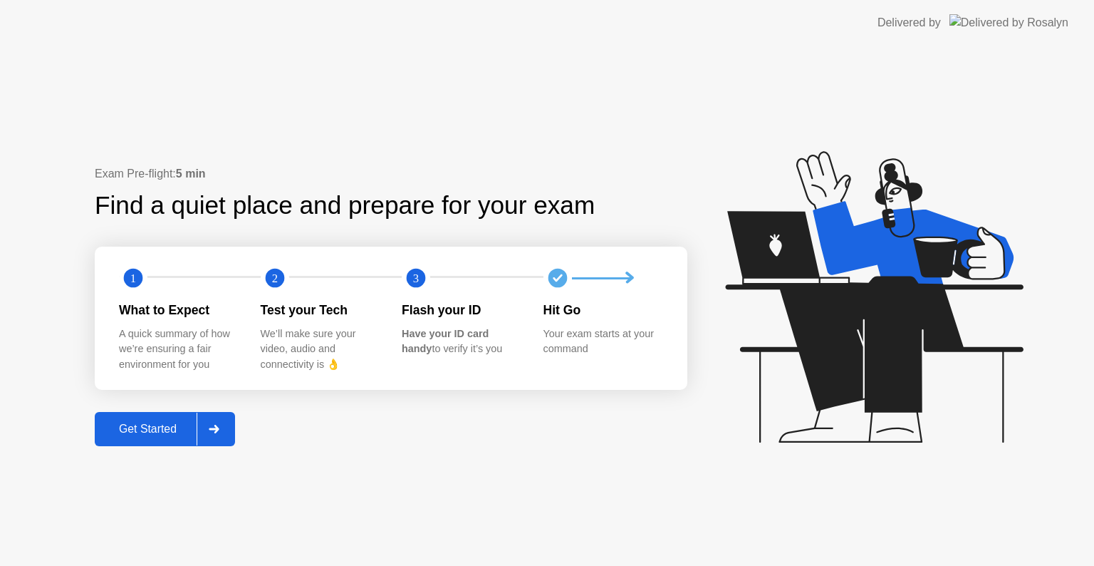
click at [160, 433] on div "Get Started" at bounding box center [148, 429] width 98 height 13
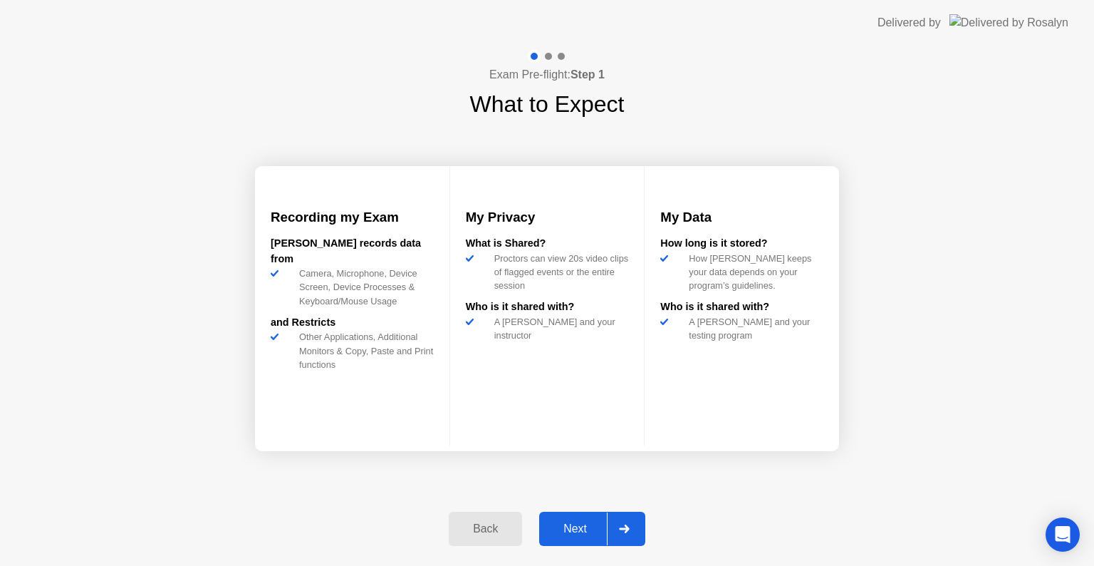
click at [573, 522] on div "Next" at bounding box center [575, 528] width 63 height 13
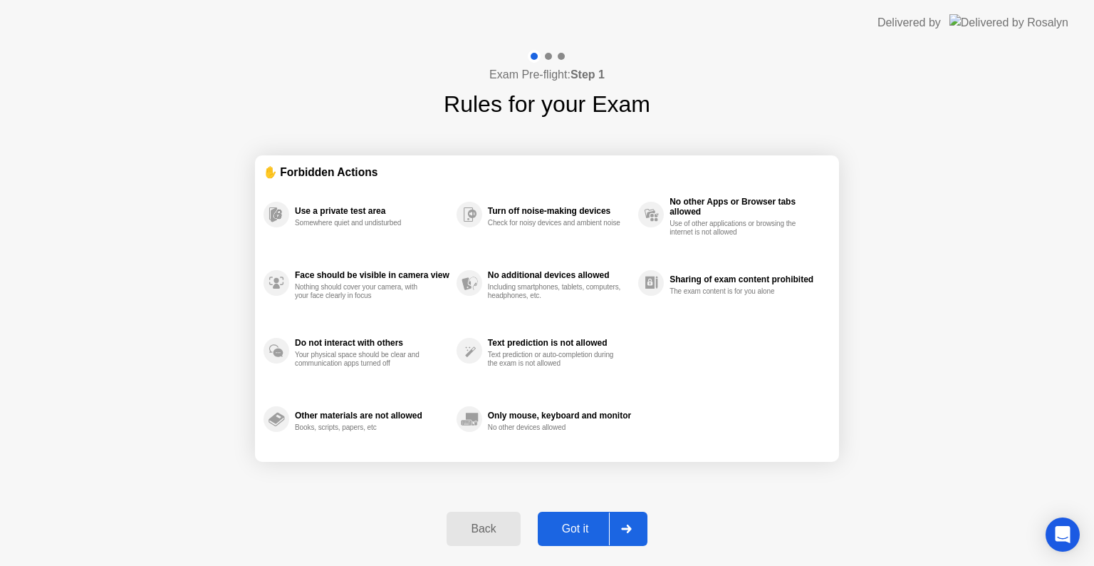
click at [573, 522] on div "Got it" at bounding box center [575, 528] width 67 height 13
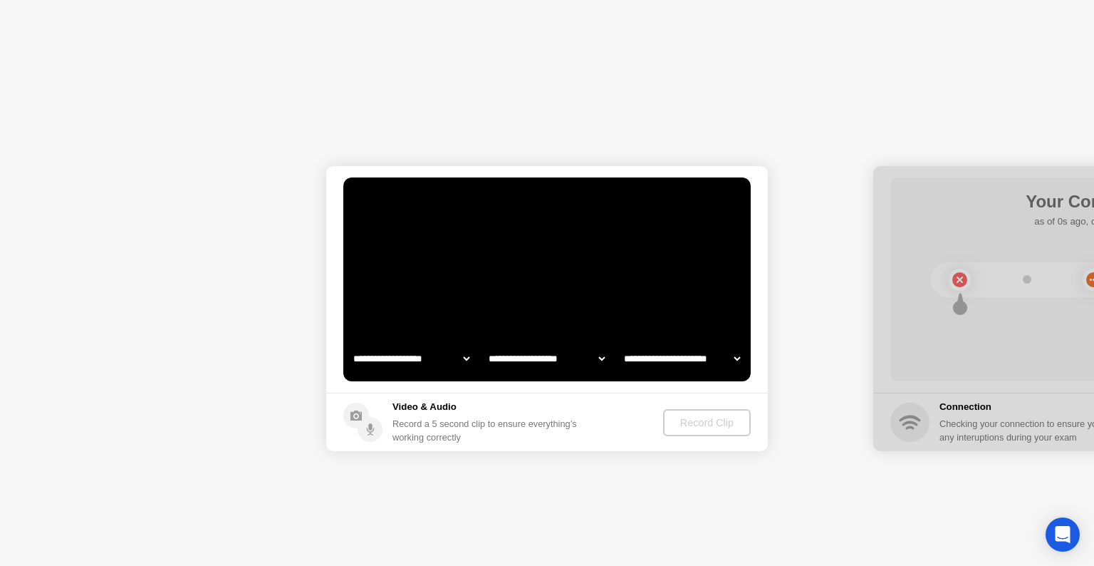
select select "**********"
select select "*******"
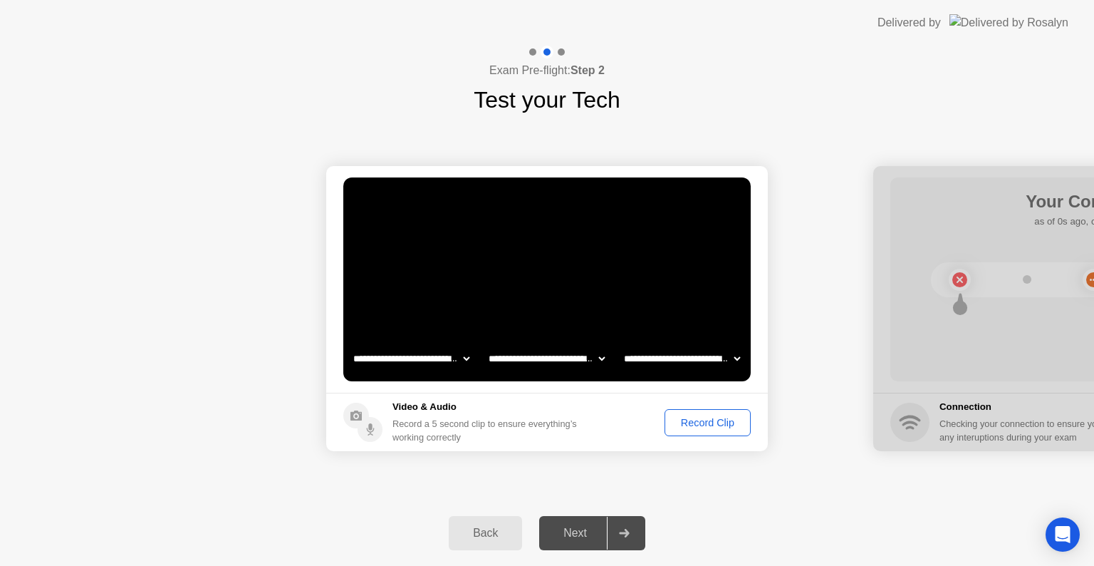
click at [680, 419] on div "Record Clip" at bounding box center [708, 422] width 76 height 11
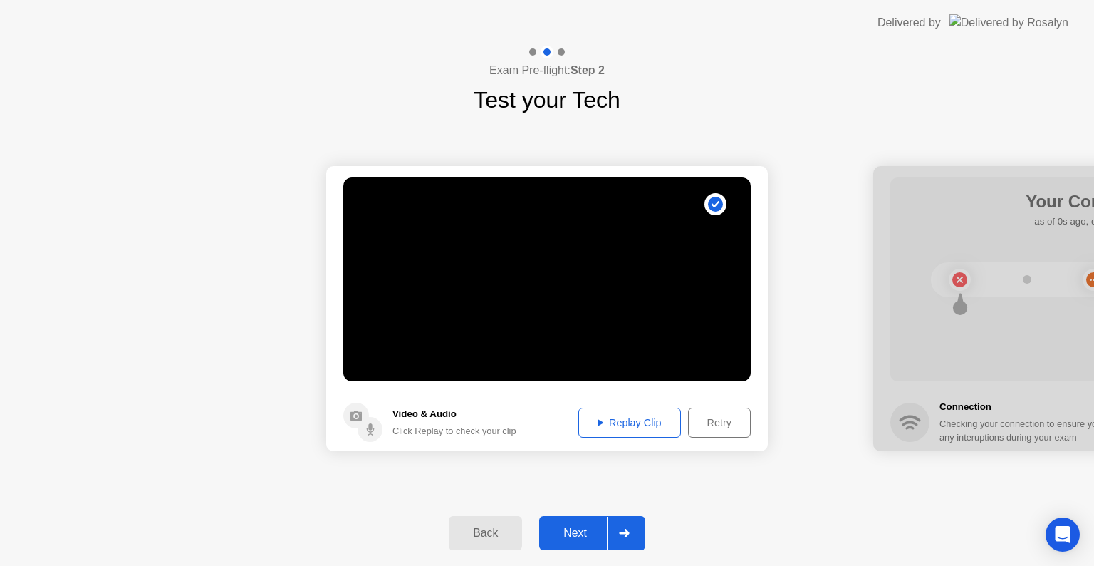
click at [650, 418] on div "Replay Clip" at bounding box center [630, 422] width 93 height 11
click at [592, 527] on div "Next" at bounding box center [575, 533] width 63 height 13
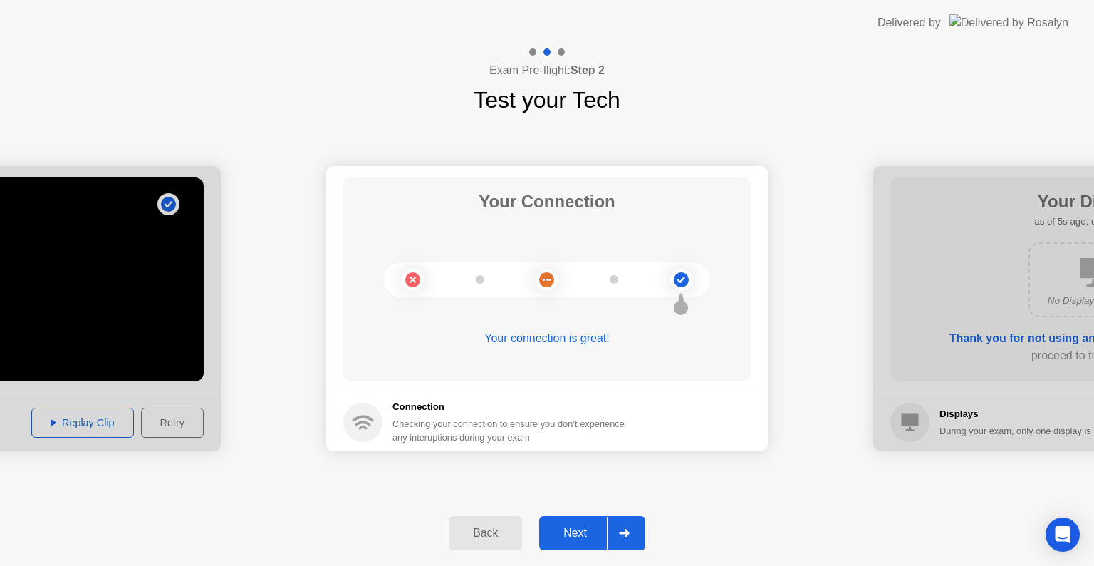
click at [592, 527] on div "Next" at bounding box center [575, 533] width 63 height 13
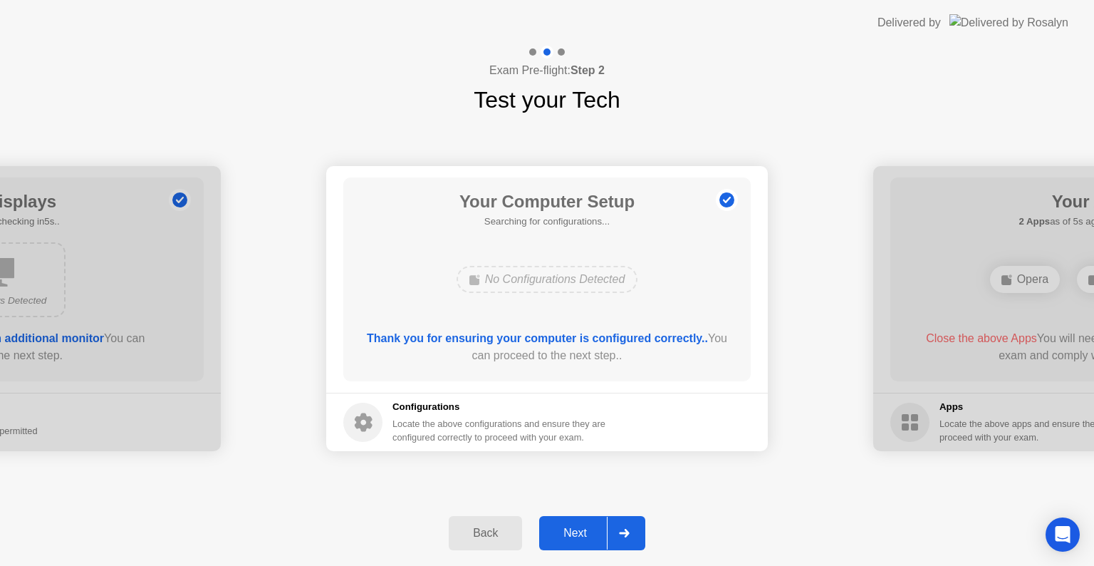
click at [592, 527] on div "Next" at bounding box center [575, 533] width 63 height 13
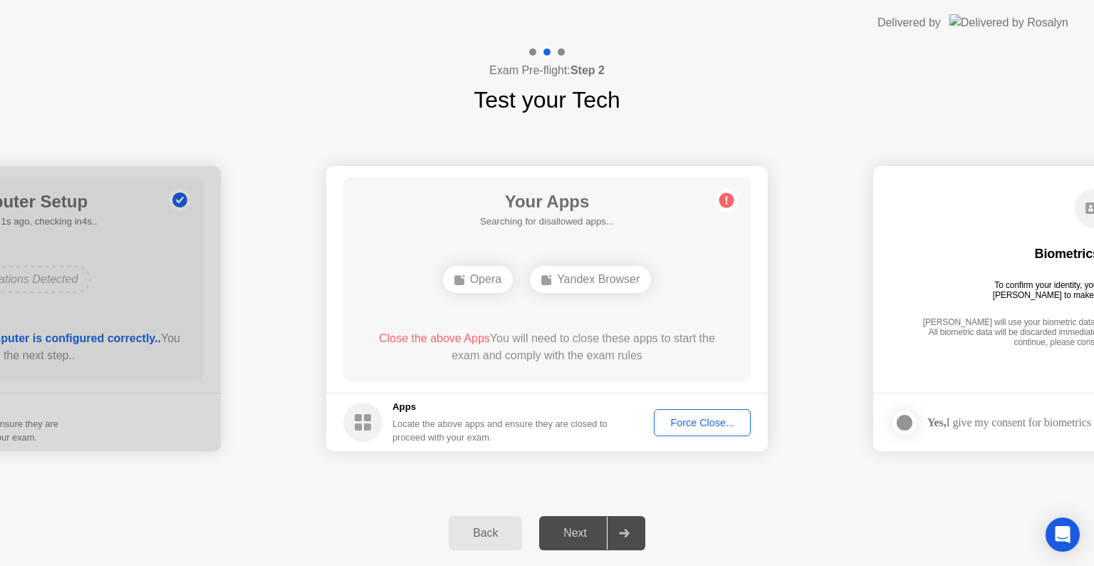
click at [707, 420] on div "Force Close..." at bounding box center [702, 422] width 87 height 11
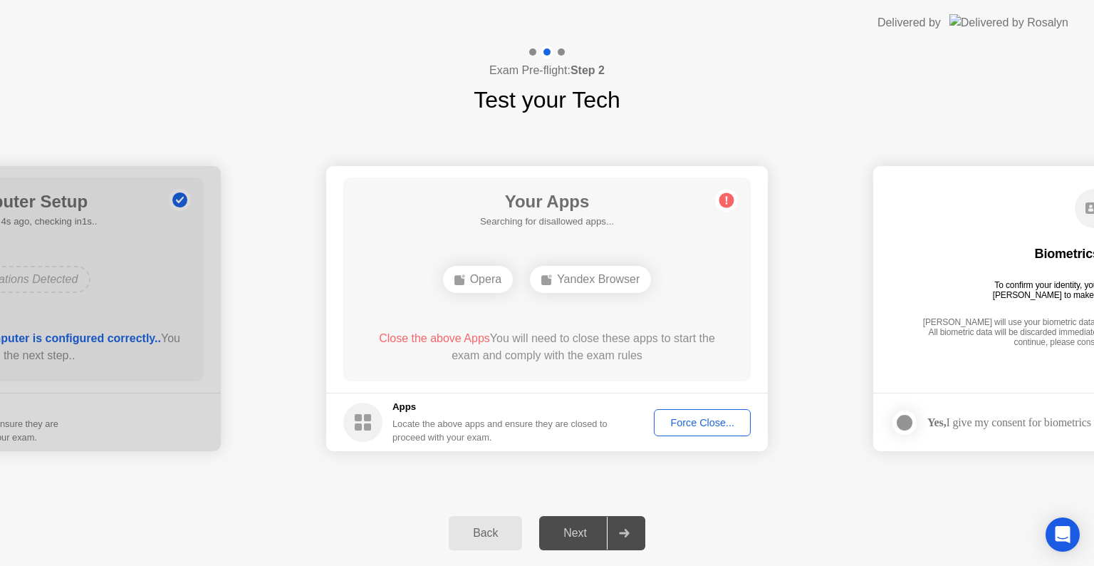
click at [680, 417] on div "Force Close..." at bounding box center [702, 422] width 87 height 11
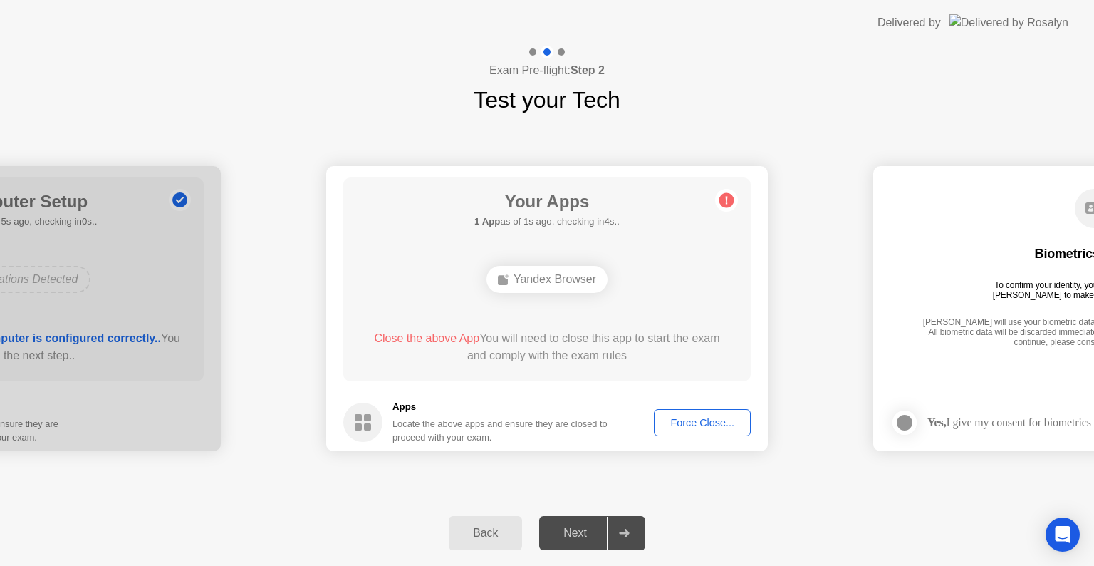
click at [667, 422] on div "Force Close..." at bounding box center [702, 422] width 87 height 11
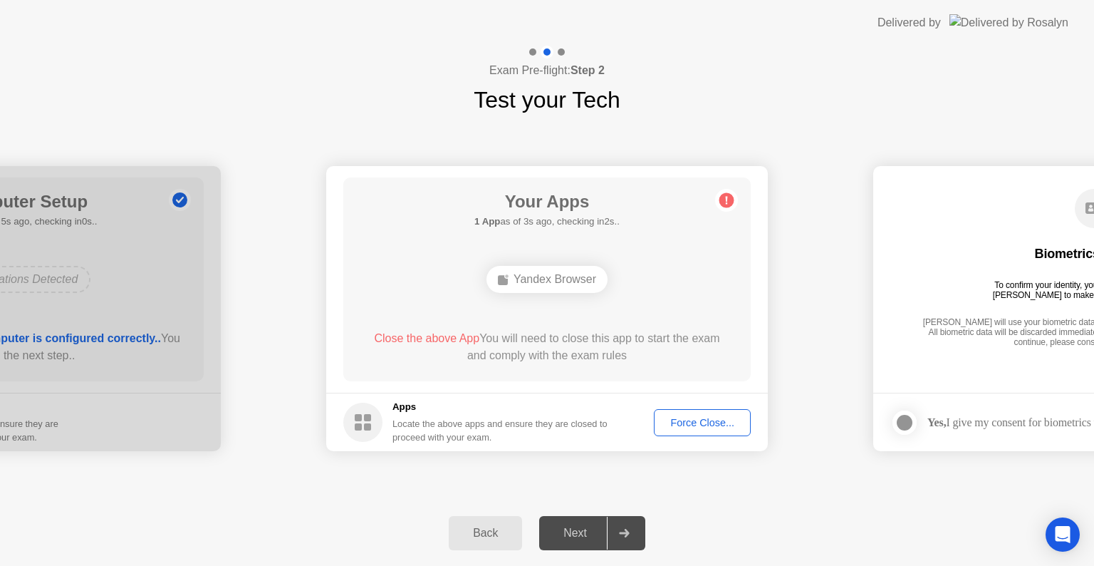
click at [711, 428] on div "Force Close..." at bounding box center [702, 422] width 87 height 11
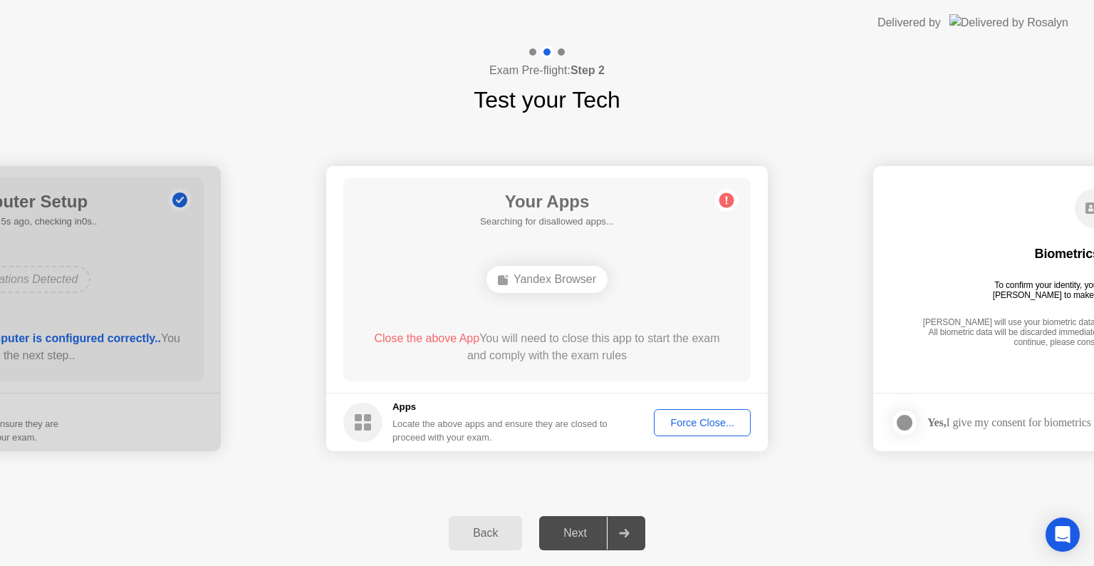
click at [717, 419] on div "Force Close..." at bounding box center [702, 422] width 87 height 11
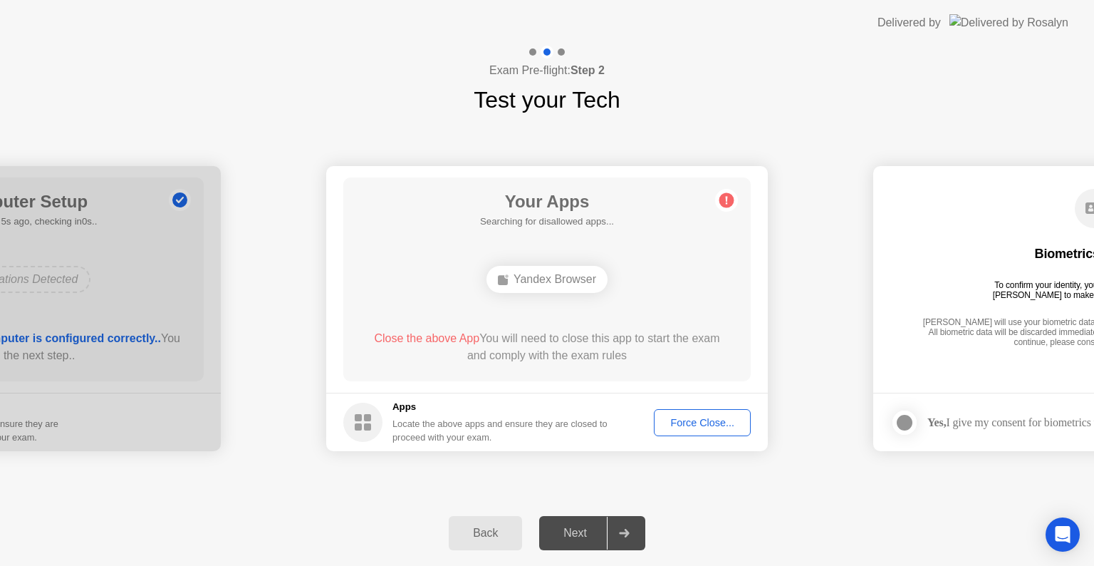
click at [683, 419] on div "Force Close..." at bounding box center [702, 422] width 87 height 11
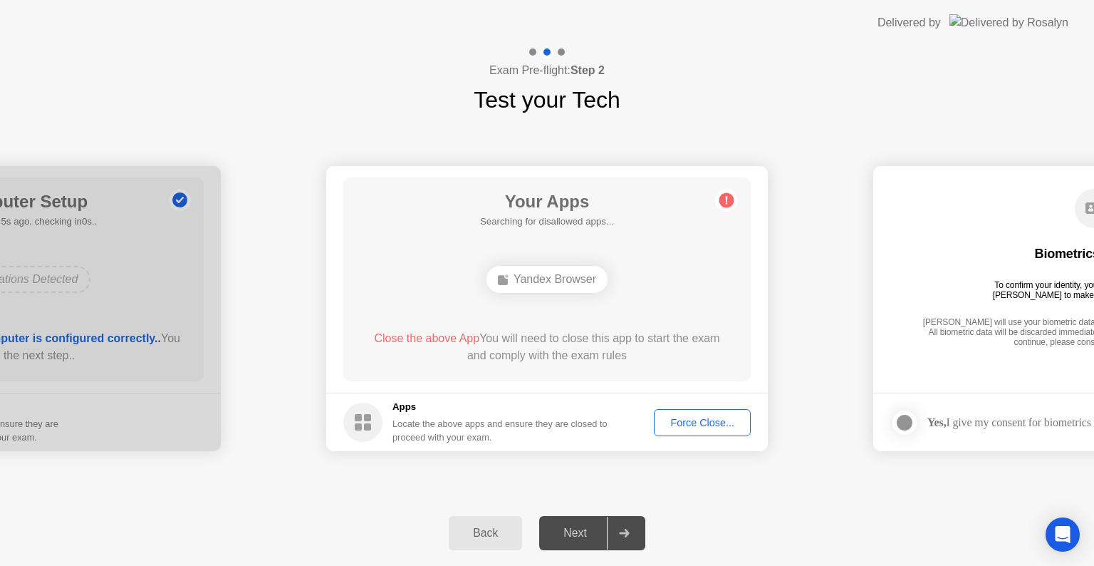
click at [689, 413] on button "Force Close..." at bounding box center [702, 422] width 97 height 27
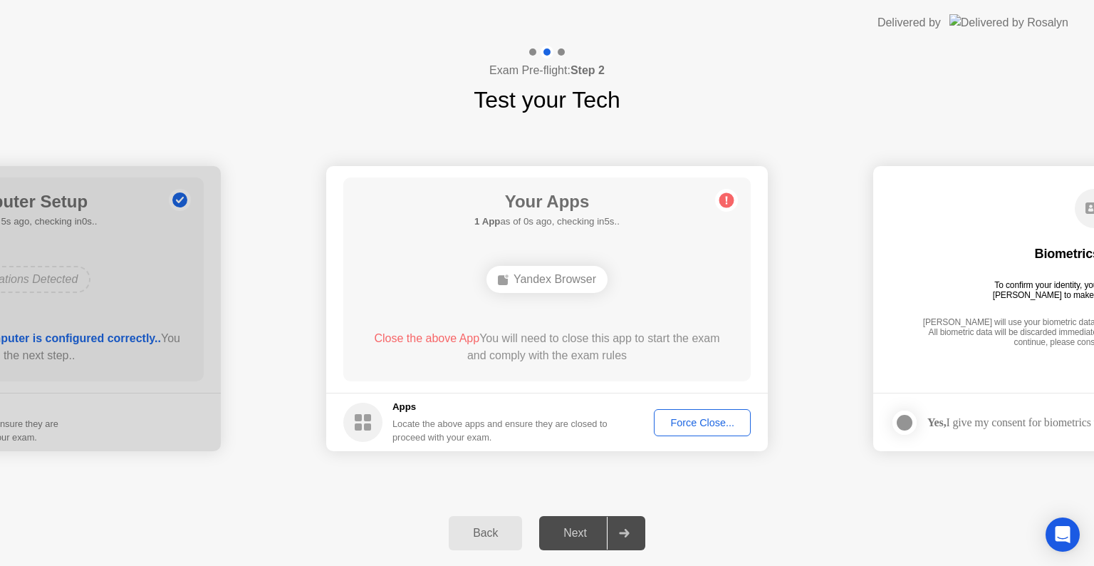
click at [707, 421] on div "Force Close..." at bounding box center [702, 422] width 87 height 11
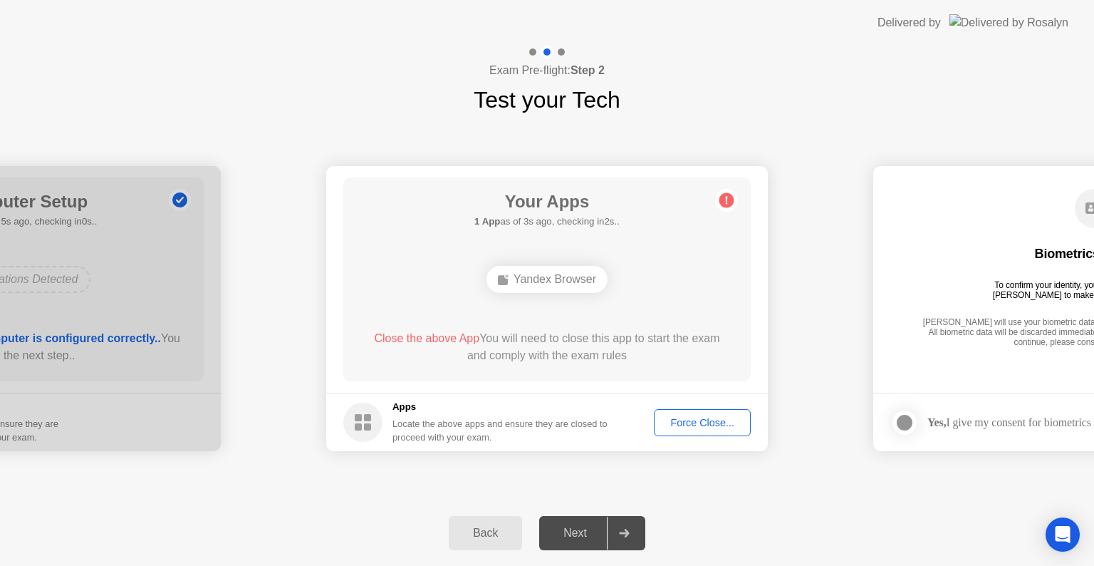
click at [708, 417] on div "Force Close..." at bounding box center [702, 422] width 87 height 11
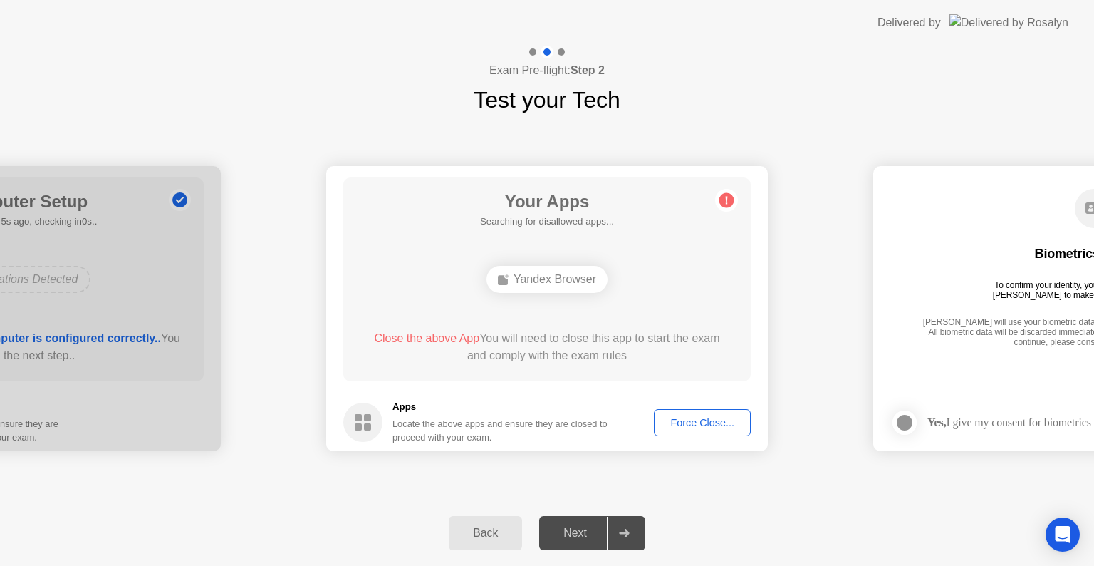
click at [701, 430] on button "Force Close..." at bounding box center [702, 422] width 97 height 27
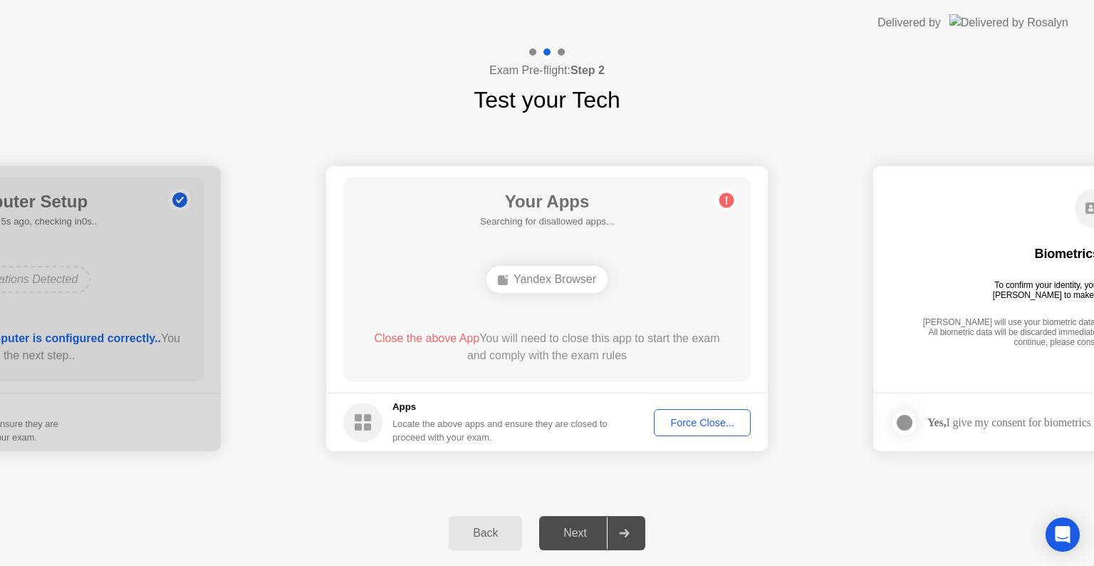
click at [441, 336] on span "Close the above App" at bounding box center [426, 338] width 105 height 12
click at [552, 336] on div "Close the above App You will need to close this app to start the exam and compl…" at bounding box center [547, 347] width 367 height 34
click at [678, 417] on div "Force Close..." at bounding box center [702, 422] width 87 height 11
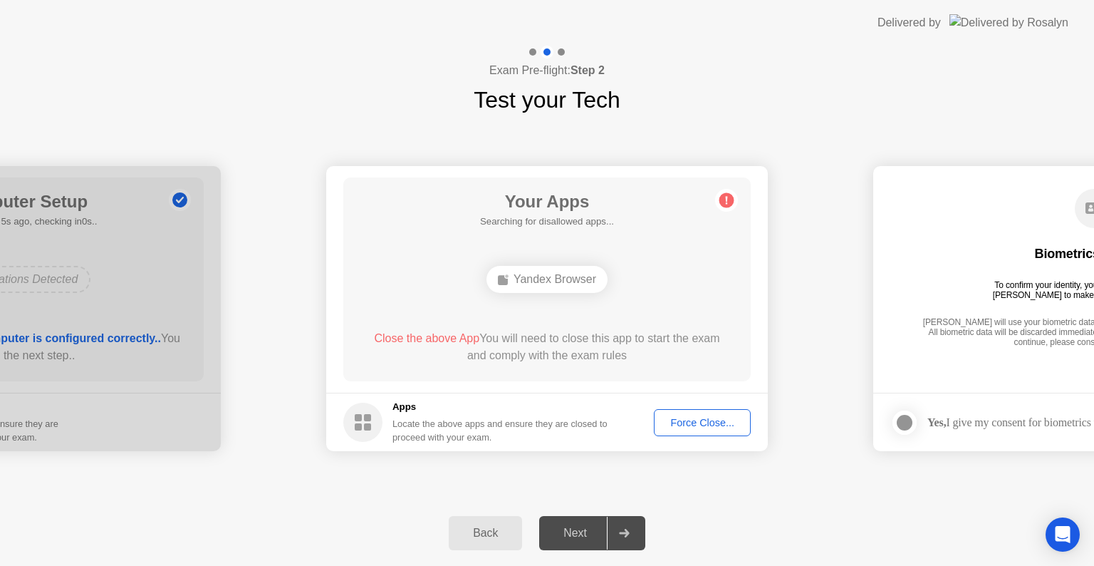
click at [668, 425] on div "Force Close..." at bounding box center [702, 422] width 87 height 11
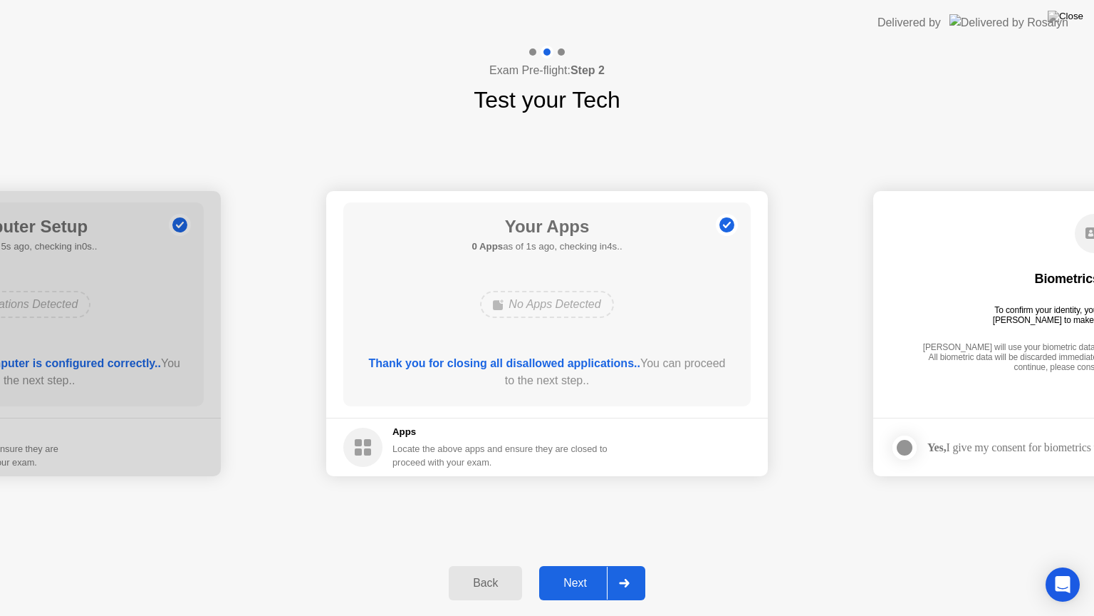
click at [572, 565] on button "Next" at bounding box center [592, 583] width 106 height 34
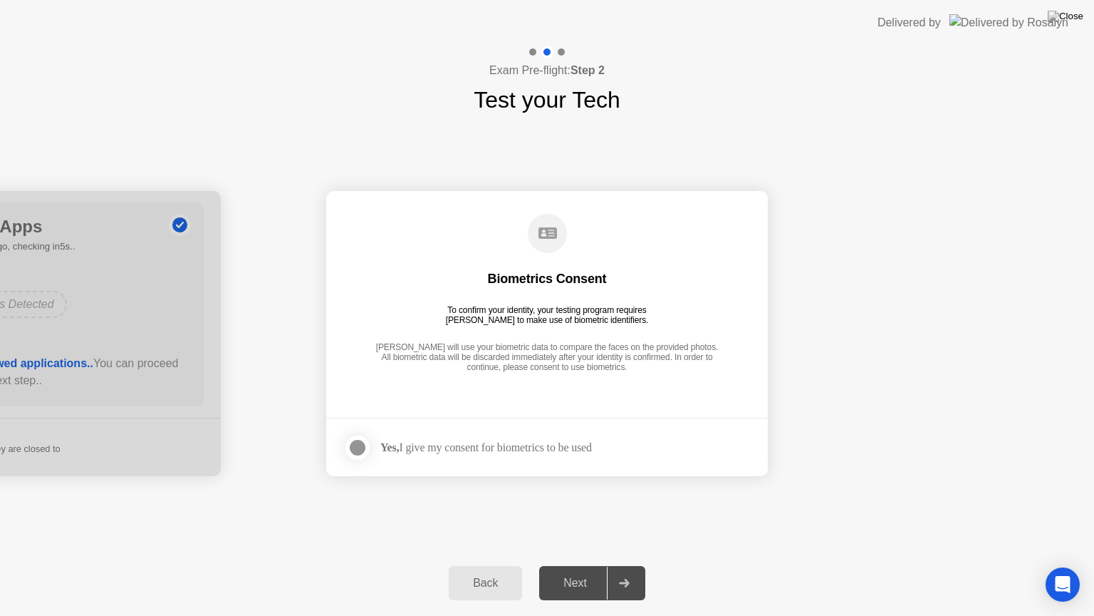
drag, startPoint x: 356, startPoint y: 451, endPoint x: 450, endPoint y: 493, distance: 102.4
click at [356, 451] on div at bounding box center [357, 447] width 17 height 17
click at [606, 565] on div "Next" at bounding box center [575, 582] width 63 height 13
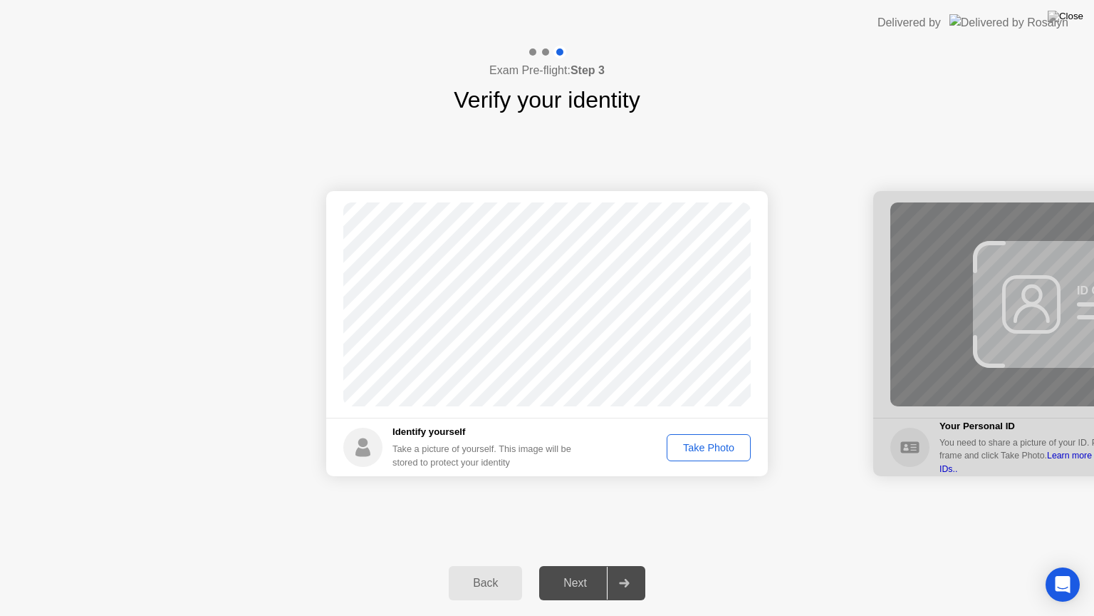
click at [732, 443] on div "Take Photo" at bounding box center [709, 447] width 74 height 11
click at [698, 448] on div "Retake" at bounding box center [718, 447] width 56 height 11
click at [705, 446] on div "Take Photo" at bounding box center [709, 447] width 74 height 11
click at [705, 446] on div "Retake" at bounding box center [718, 447] width 56 height 11
click at [705, 446] on div "Take Photo" at bounding box center [709, 447] width 74 height 11
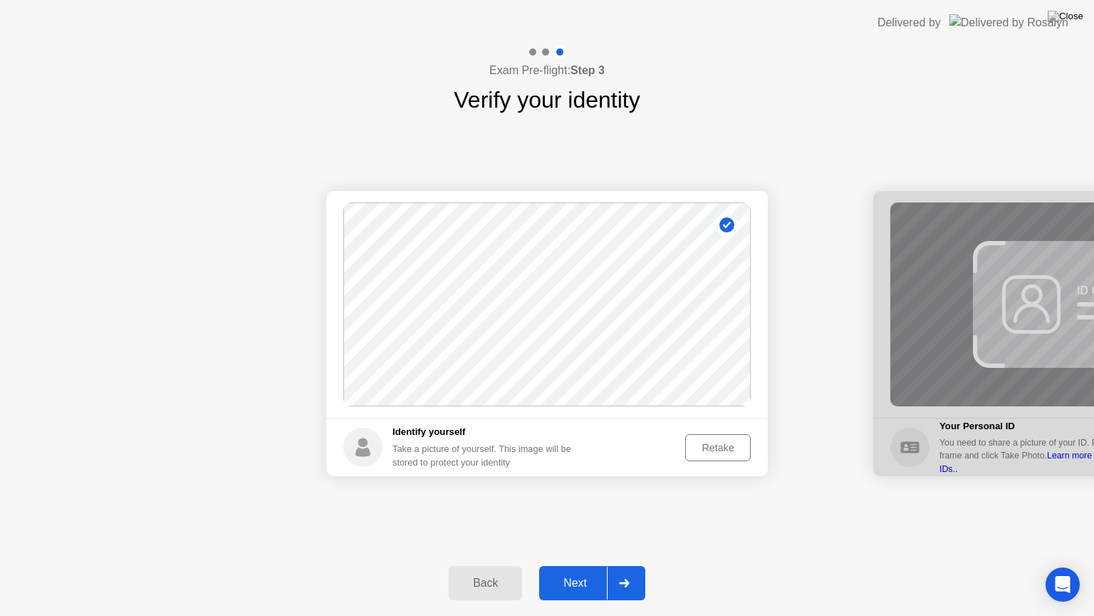
click at [593, 565] on div "Next" at bounding box center [575, 582] width 63 height 13
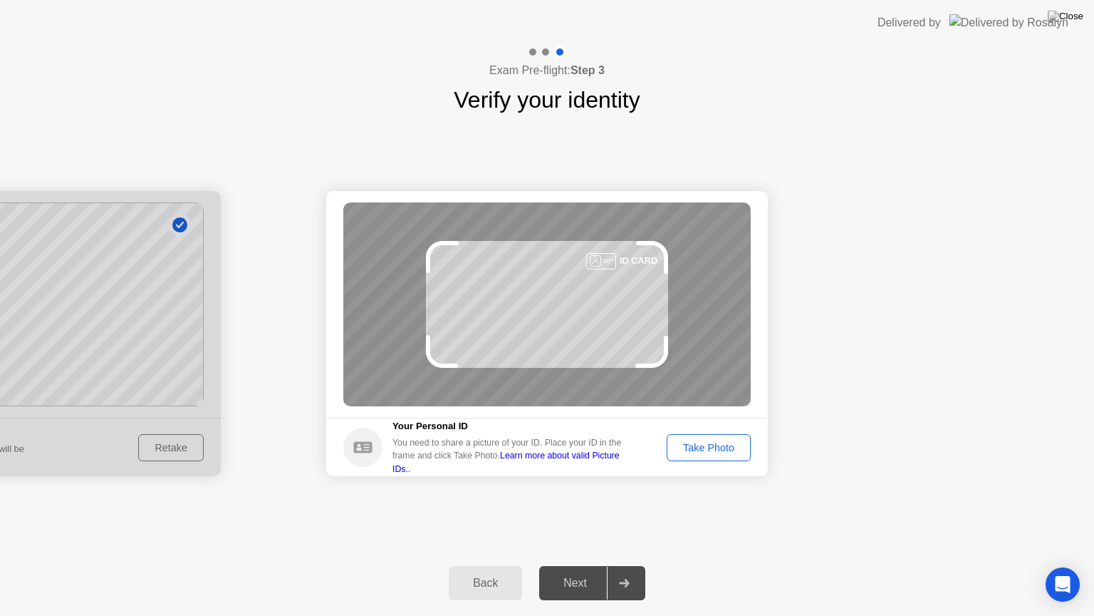
click at [696, 450] on div "Take Photo" at bounding box center [709, 447] width 74 height 11
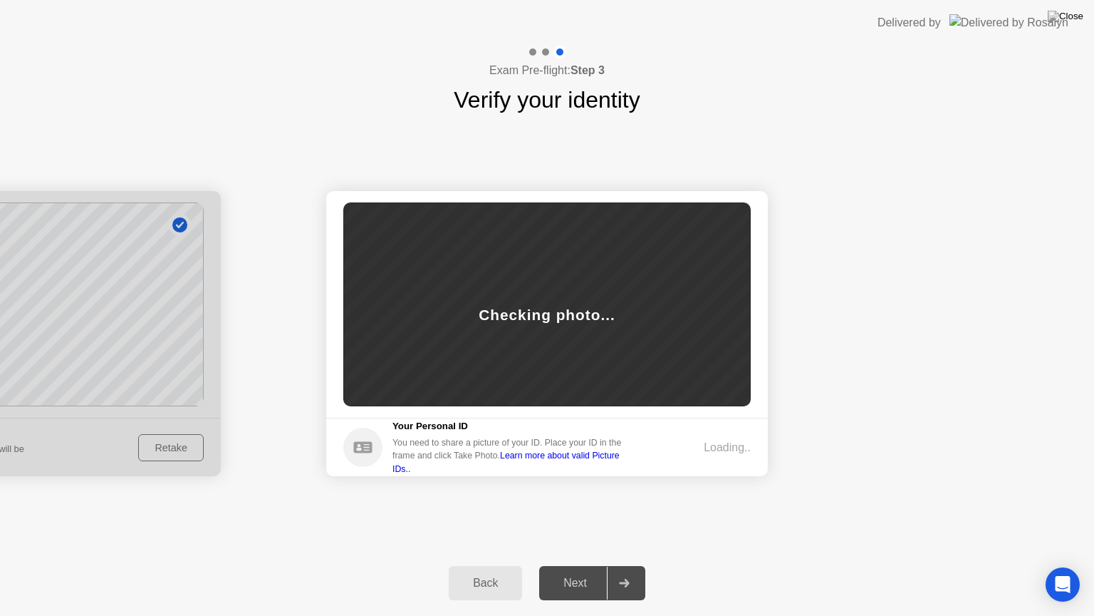
click at [593, 565] on div "Next" at bounding box center [575, 582] width 63 height 13
click at [566, 565] on div "Next" at bounding box center [575, 582] width 63 height 13
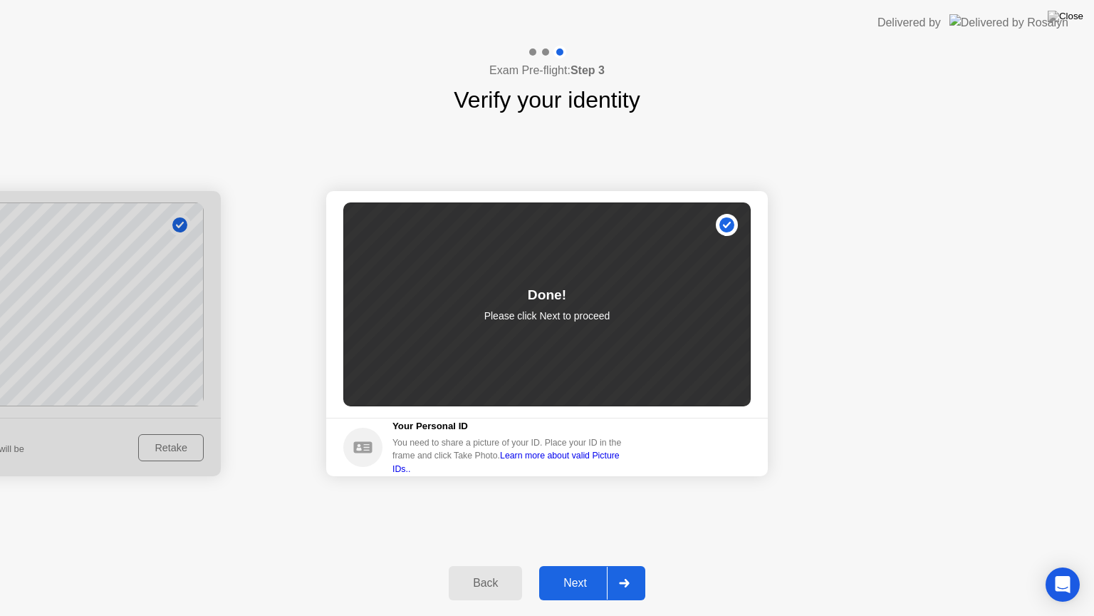
click at [566, 565] on div "Next" at bounding box center [575, 582] width 63 height 13
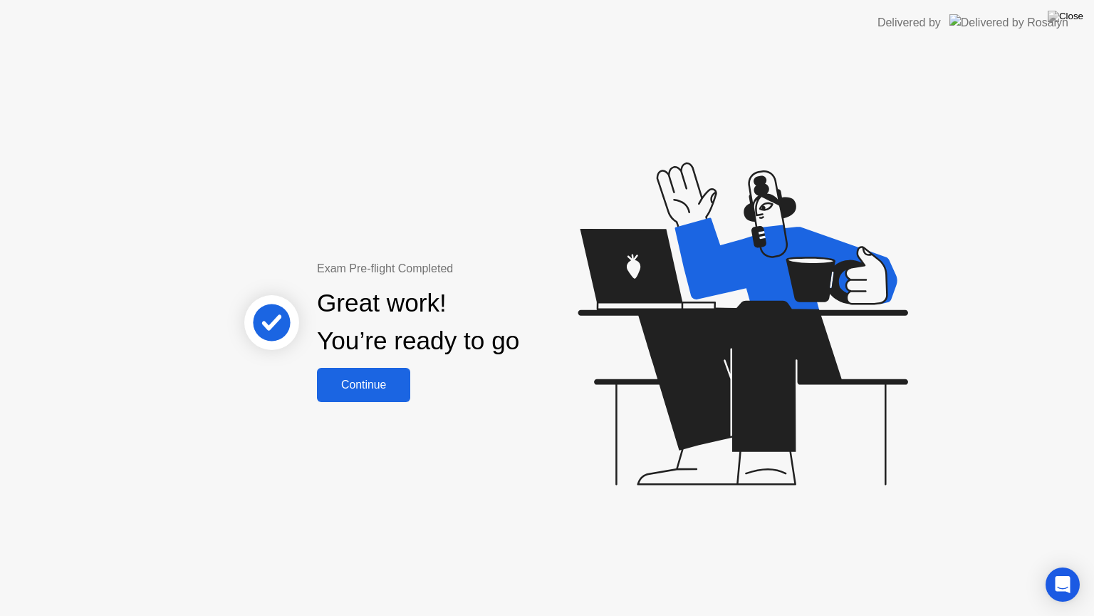
click at [404, 378] on div "Continue" at bounding box center [363, 384] width 85 height 13
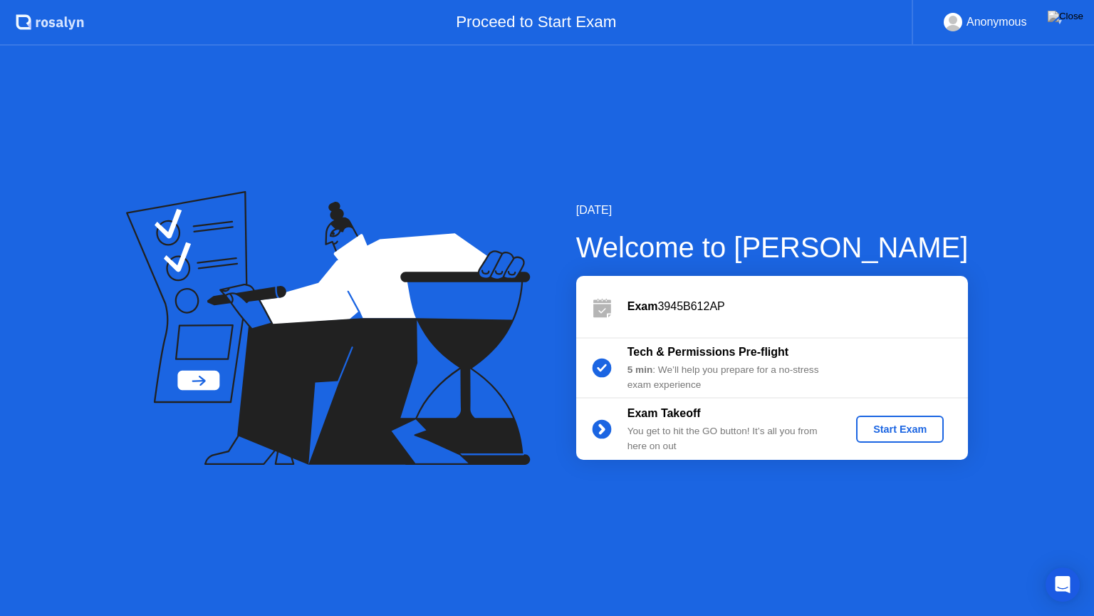
click at [896, 430] on div "Start Exam" at bounding box center [900, 428] width 76 height 11
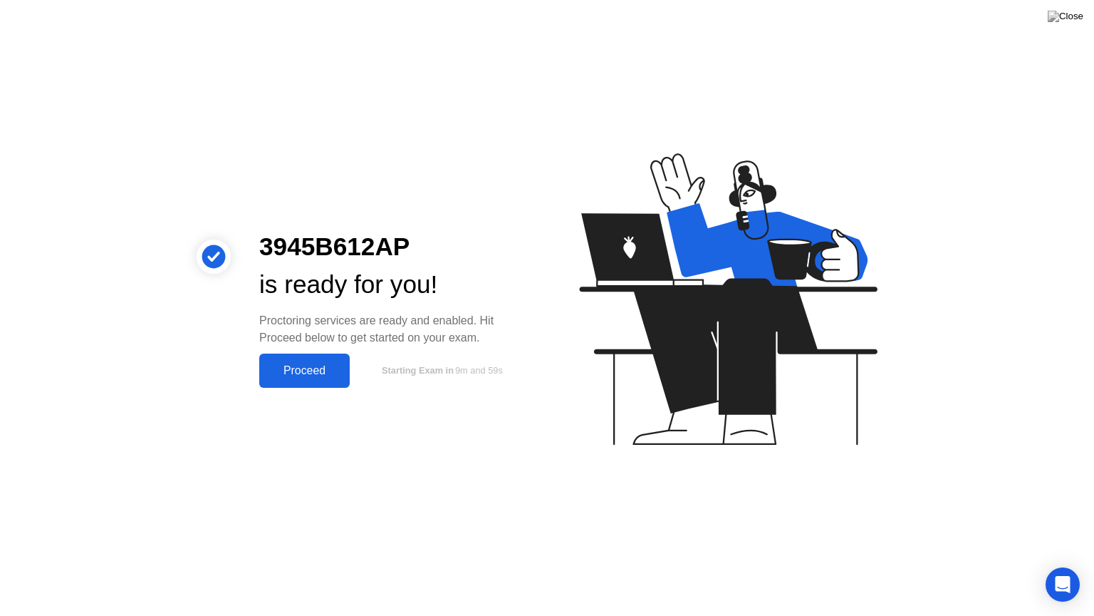
click at [327, 372] on div "Proceed" at bounding box center [305, 370] width 82 height 13
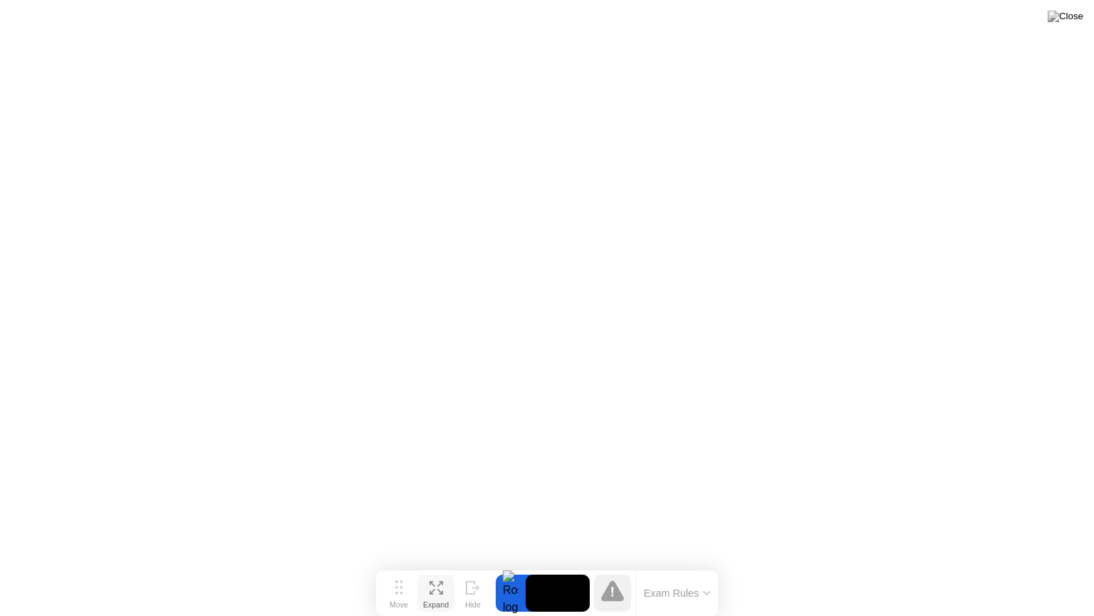
click at [430, 565] on icon at bounding box center [437, 588] width 14 height 14
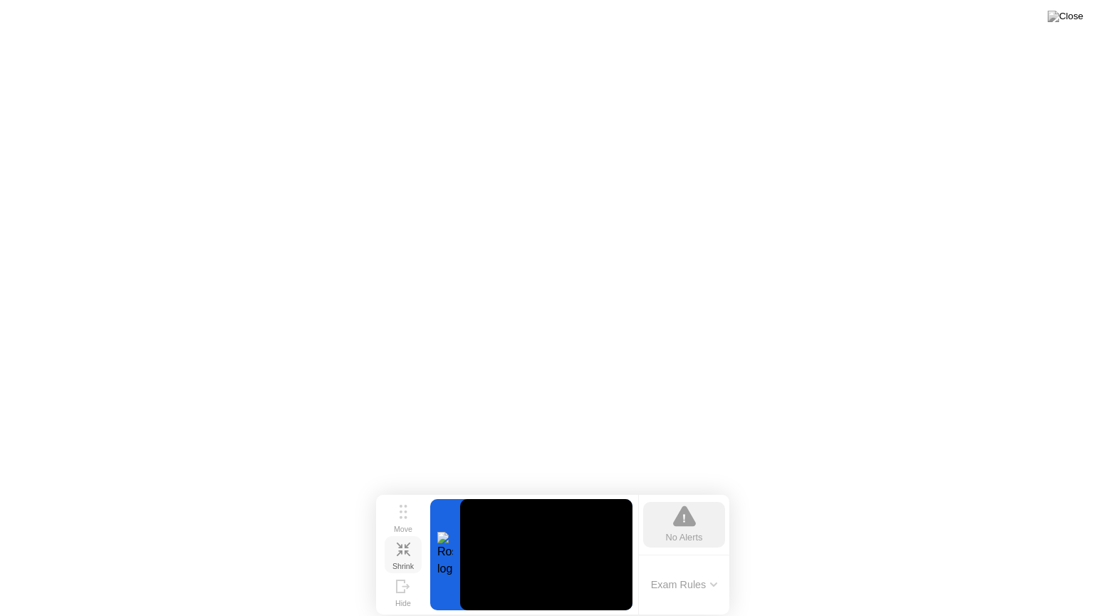
click at [407, 554] on icon at bounding box center [404, 549] width 14 height 14
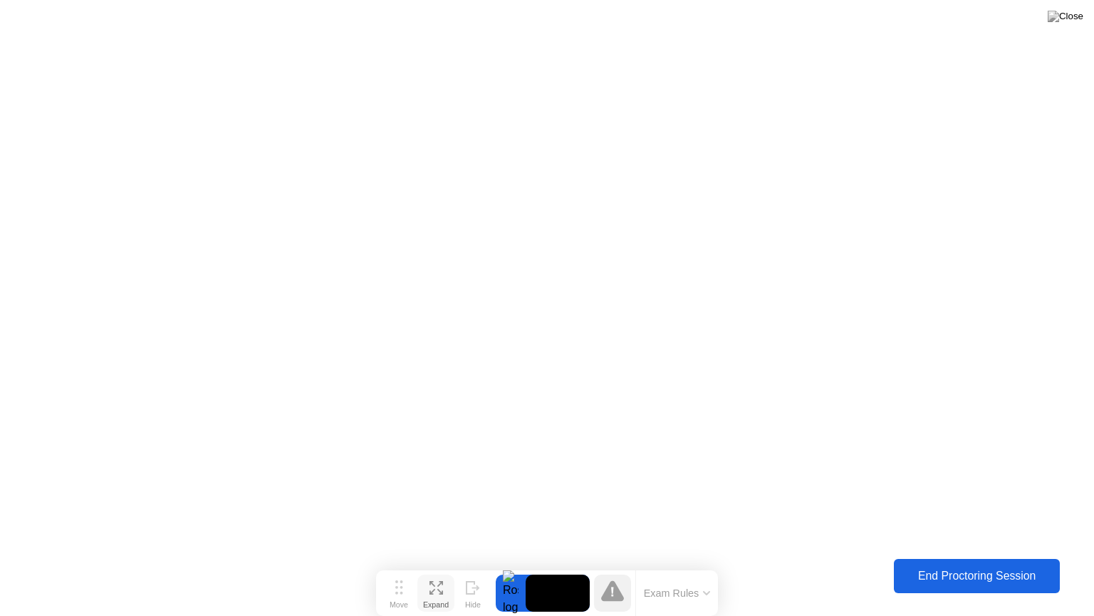
click at [960, 565] on div "End Proctoring Session" at bounding box center [976, 575] width 157 height 13
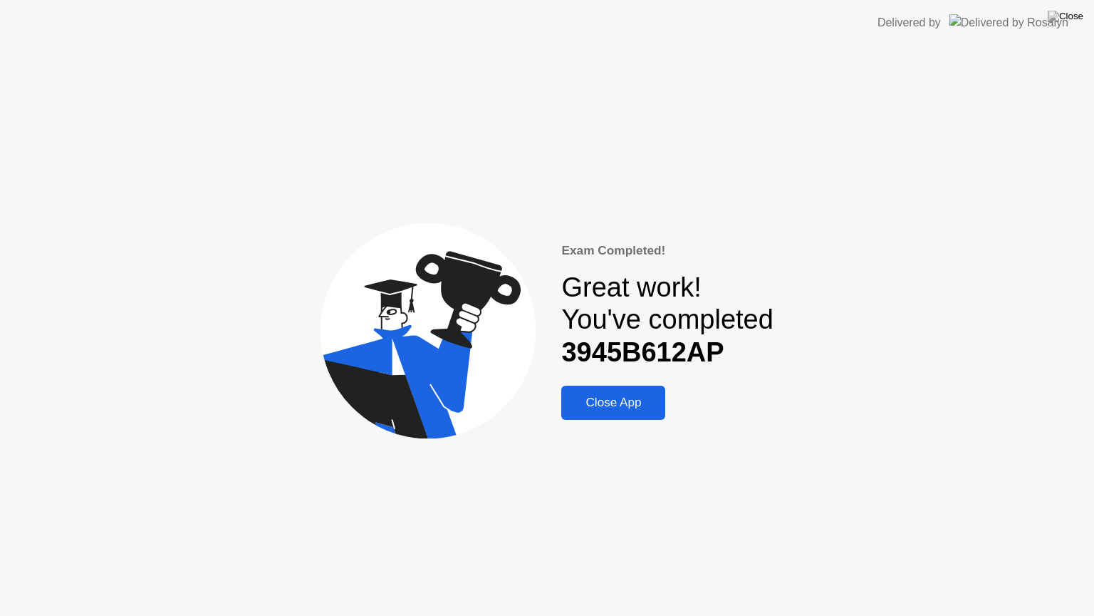
click at [617, 403] on div "Close App" at bounding box center [613, 402] width 95 height 14
